Goal: Check status: Check status

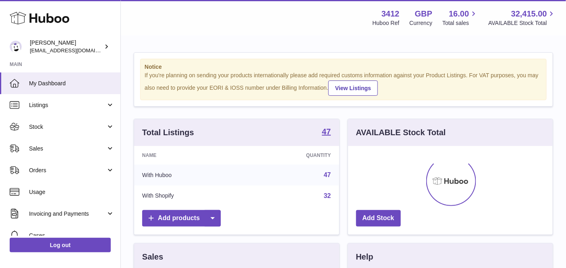
scroll to position [125, 205]
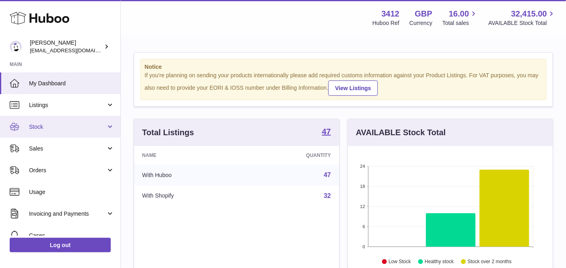
click at [53, 128] on span "Stock" at bounding box center [67, 127] width 77 height 8
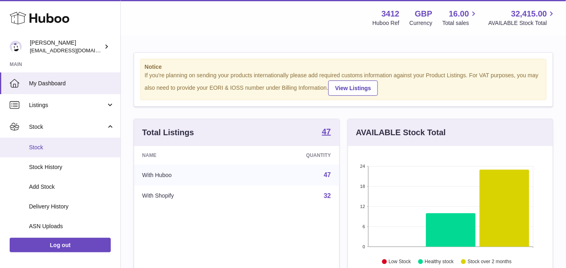
click at [56, 145] on span "Stock" at bounding box center [71, 148] width 85 height 8
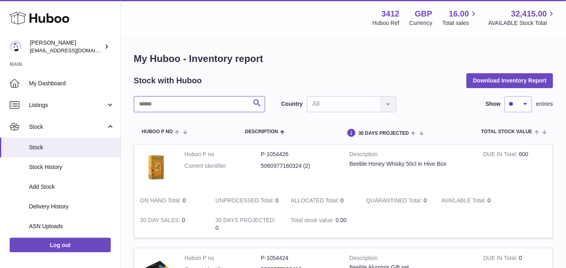
click at [173, 102] on input "text" at bounding box center [199, 104] width 131 height 16
click at [159, 103] on input "******" at bounding box center [199, 104] width 131 height 16
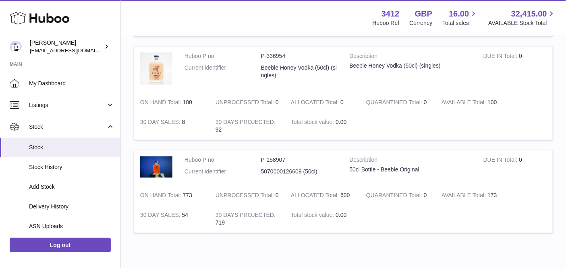
scroll to position [534, 0]
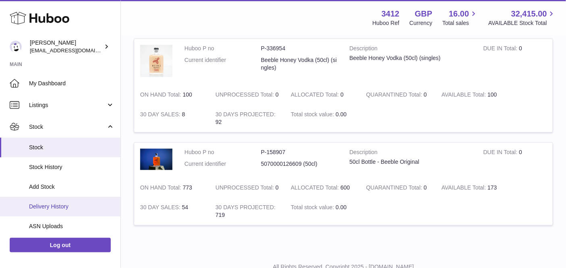
type input "****"
click at [71, 202] on link "Delivery History" at bounding box center [60, 207] width 120 height 20
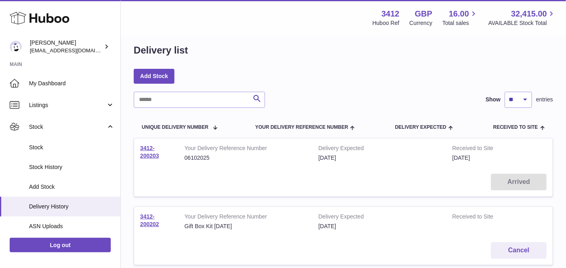
scroll to position [16, 0]
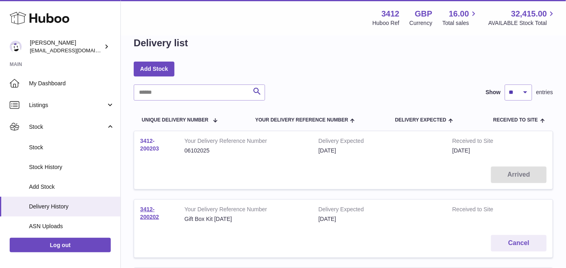
click at [151, 145] on link "3412-200203" at bounding box center [149, 145] width 19 height 14
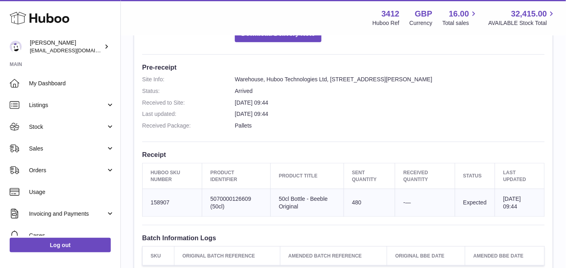
scroll to position [205, 0]
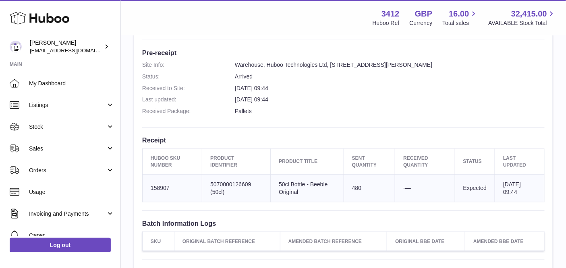
drag, startPoint x: 348, startPoint y: 187, endPoint x: 364, endPoint y: 188, distance: 17.0
click at [364, 188] on td "Sent Quantity 480" at bounding box center [369, 188] width 52 height 28
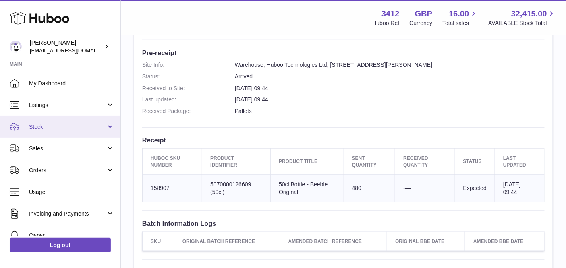
click at [56, 129] on span "Stock" at bounding box center [67, 127] width 77 height 8
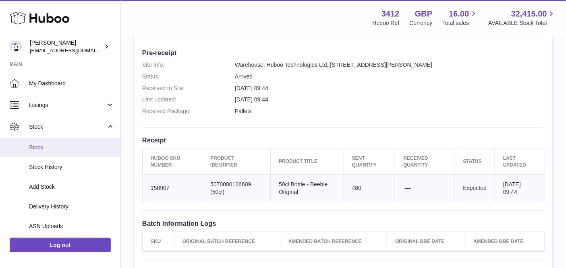
click at [54, 143] on link "Stock" at bounding box center [60, 148] width 120 height 20
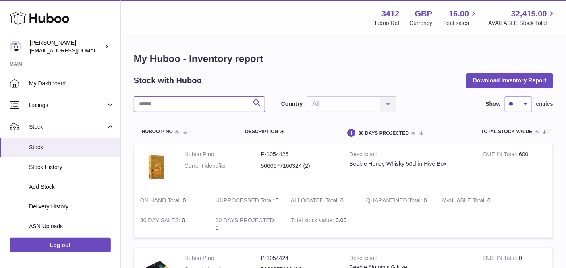
click at [222, 108] on input "text" at bounding box center [199, 104] width 131 height 16
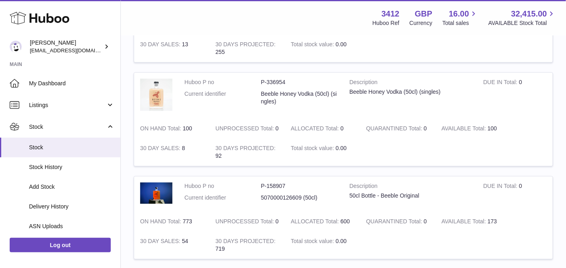
scroll to position [510, 0]
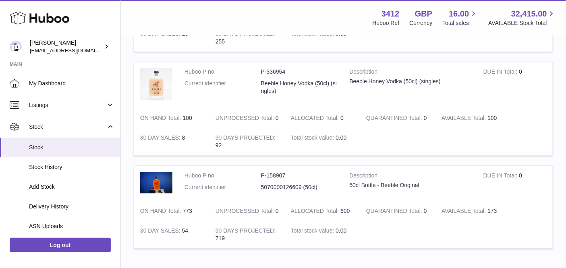
type input "****"
drag, startPoint x: 499, startPoint y: 211, endPoint x: 486, endPoint y: 211, distance: 12.1
click at [486, 211] on td "AVAILABLE Total 173" at bounding box center [472, 211] width 75 height 20
click at [53, 165] on span "Stock History" at bounding box center [71, 167] width 85 height 8
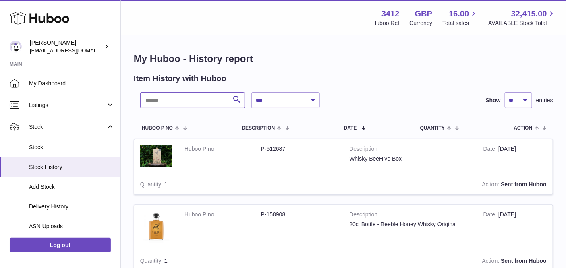
click at [207, 95] on input "text" at bounding box center [192, 100] width 105 height 16
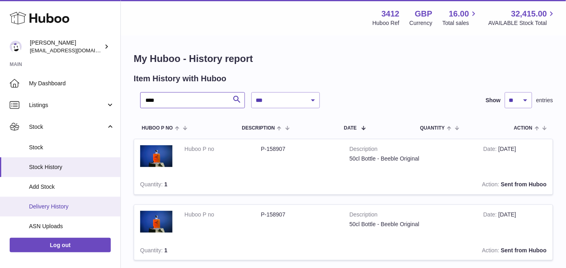
type input "****"
click at [74, 204] on span "Delivery History" at bounding box center [71, 207] width 85 height 8
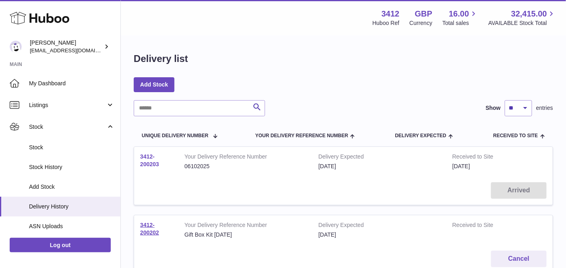
click at [151, 164] on link "3412-200203" at bounding box center [149, 160] width 19 height 14
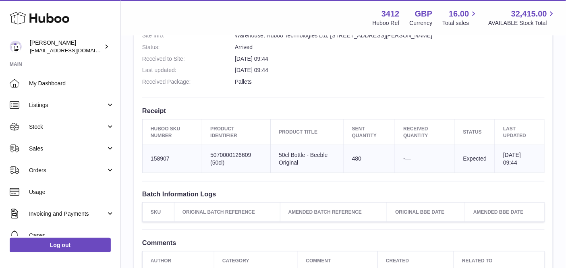
scroll to position [285, 0]
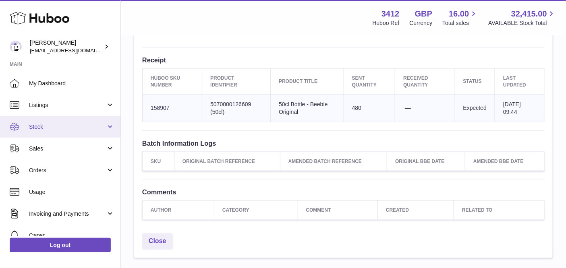
click at [62, 128] on span "Stock" at bounding box center [67, 127] width 77 height 8
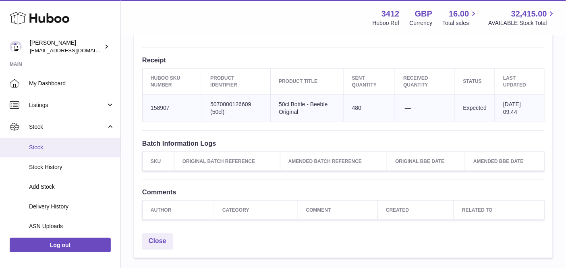
click at [62, 149] on span "Stock" at bounding box center [71, 148] width 85 height 8
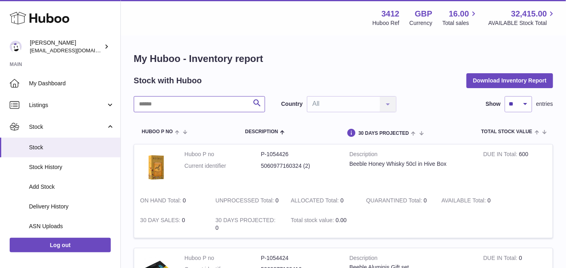
click at [201, 106] on input "text" at bounding box center [199, 104] width 131 height 16
click at [170, 102] on input "******" at bounding box center [199, 104] width 131 height 16
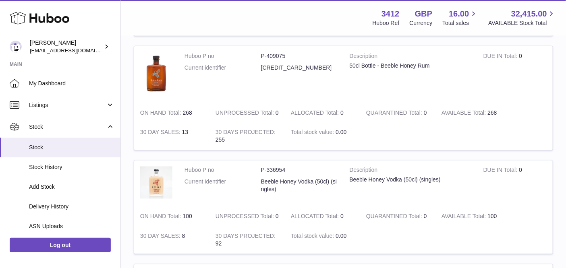
scroll to position [533, 0]
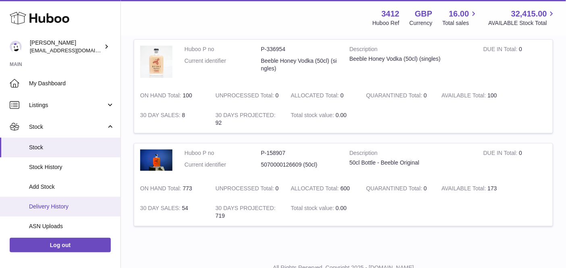
type input "****"
click at [70, 205] on span "Delivery History" at bounding box center [71, 207] width 85 height 8
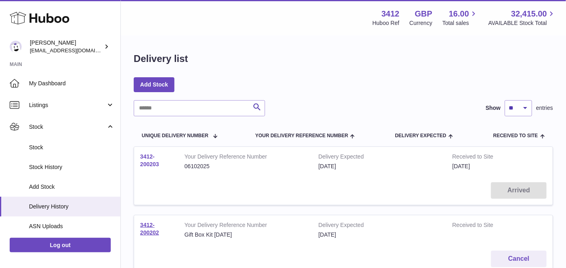
click at [154, 163] on link "3412-200203" at bounding box center [149, 160] width 19 height 14
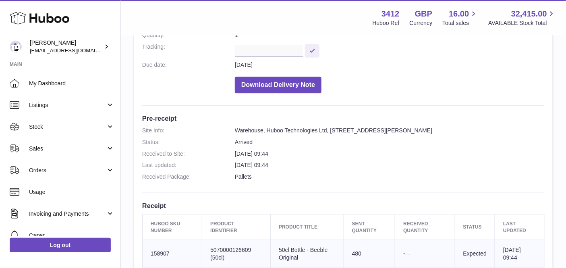
scroll to position [73, 0]
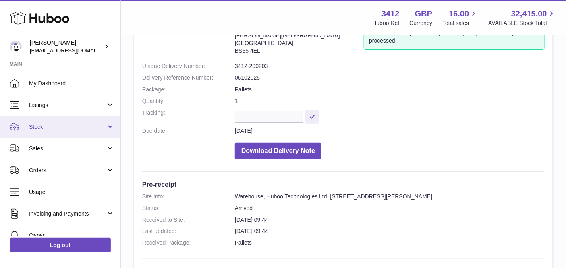
click at [57, 130] on link "Stock" at bounding box center [60, 127] width 120 height 22
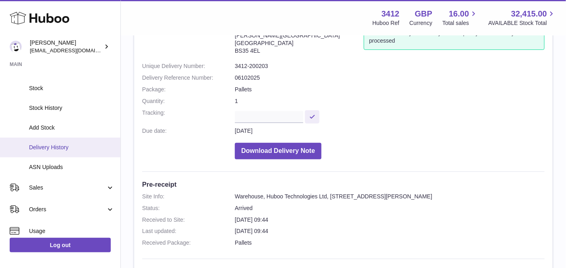
scroll to position [62, 0]
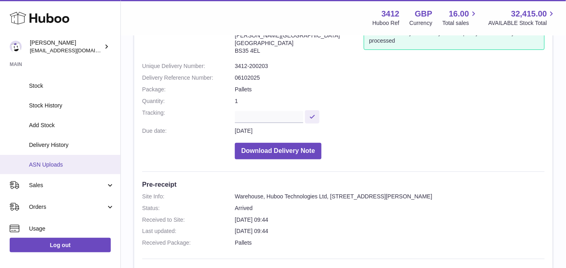
click at [54, 159] on link "ASN Uploads" at bounding box center [60, 165] width 120 height 20
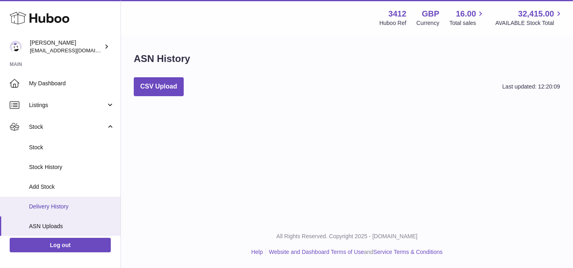
click at [60, 201] on link "Delivery History" at bounding box center [60, 207] width 120 height 20
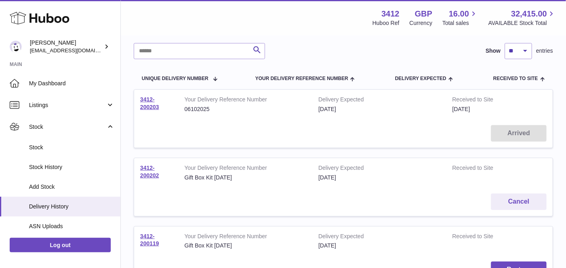
scroll to position [58, 0]
click at [516, 134] on td "Arrived" at bounding box center [343, 133] width 418 height 29
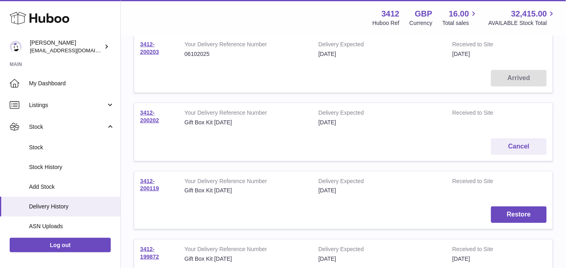
scroll to position [32, 0]
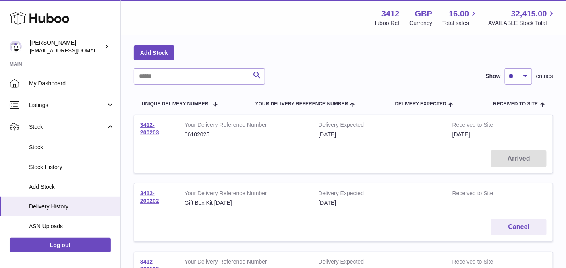
drag, startPoint x: 320, startPoint y: 202, endPoint x: 362, endPoint y: 203, distance: 42.7
click at [362, 203] on div "[DATE]" at bounding box center [379, 203] width 122 height 8
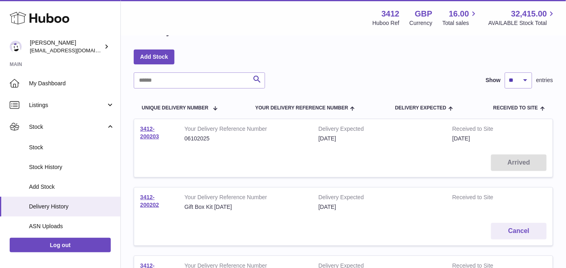
scroll to position [16, 0]
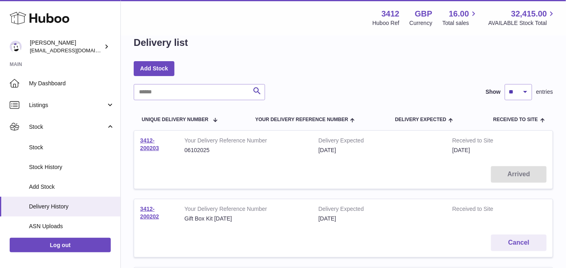
click at [366, 151] on div "[DATE]" at bounding box center [379, 151] width 122 height 8
drag, startPoint x: 179, startPoint y: 150, endPoint x: 226, endPoint y: 150, distance: 46.7
click at [226, 150] on td "Your Delivery Reference Number 06102025" at bounding box center [245, 145] width 134 height 29
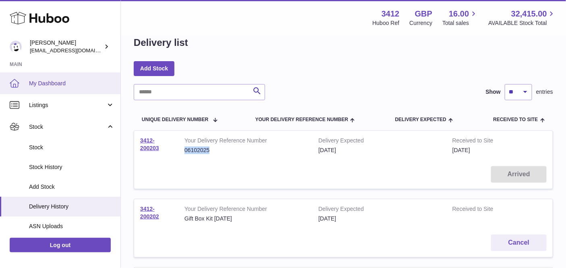
click at [54, 89] on link "My Dashboard" at bounding box center [60, 83] width 120 height 22
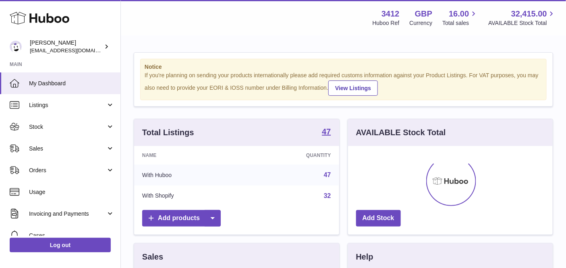
scroll to position [125, 205]
